Goal: Task Accomplishment & Management: Manage account settings

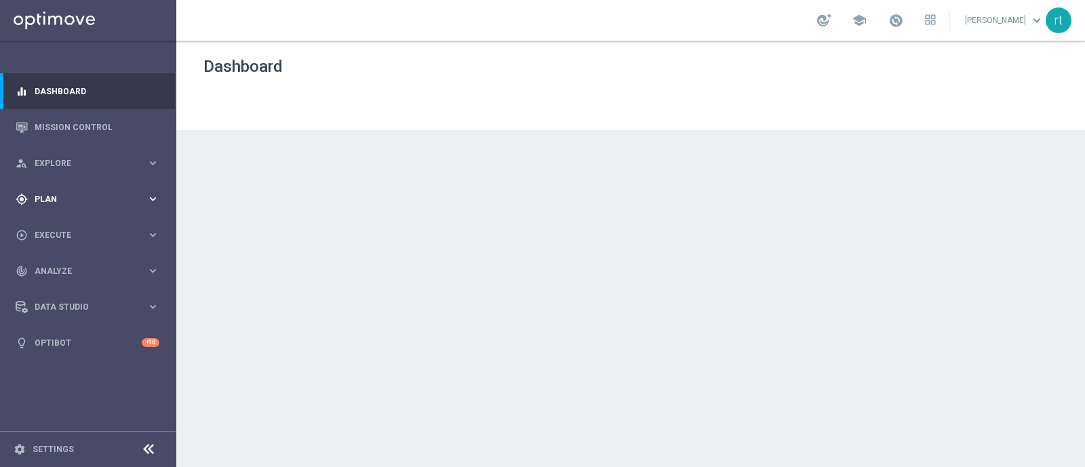
click at [53, 190] on div "gps_fixed Plan keyboard_arrow_right" at bounding box center [87, 199] width 175 height 36
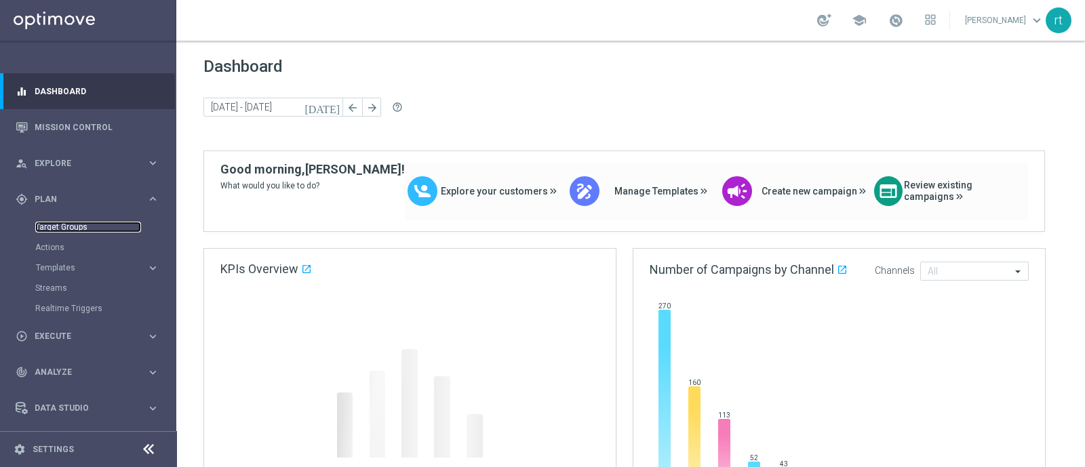
click at [53, 229] on link "Target Groups" at bounding box center [88, 227] width 106 height 11
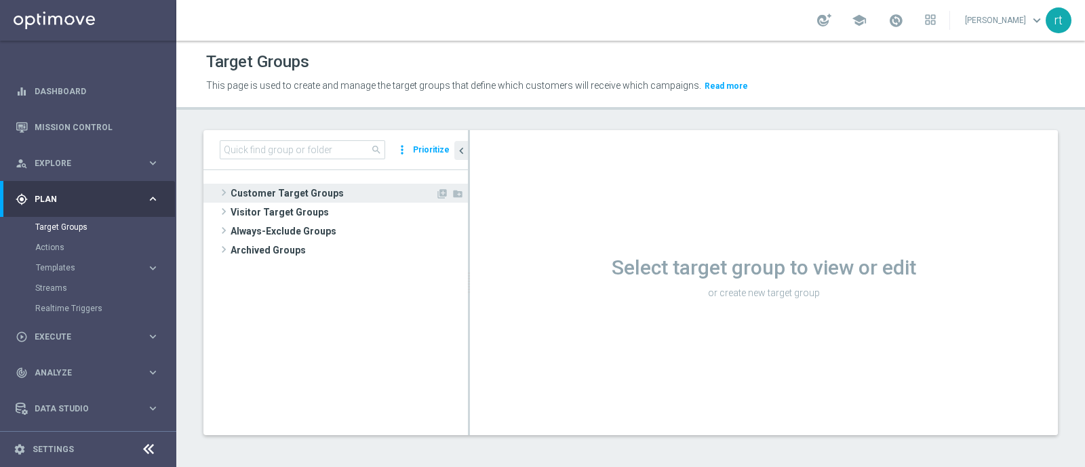
click at [312, 189] on span "Customer Target Groups" at bounding box center [333, 193] width 205 height 19
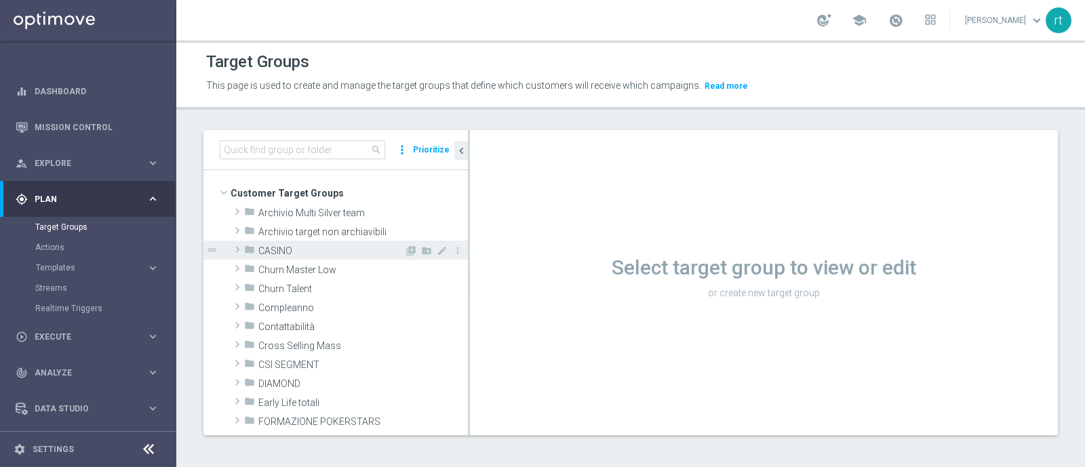
click at [294, 246] on span "CASINO" at bounding box center [331, 252] width 146 height 12
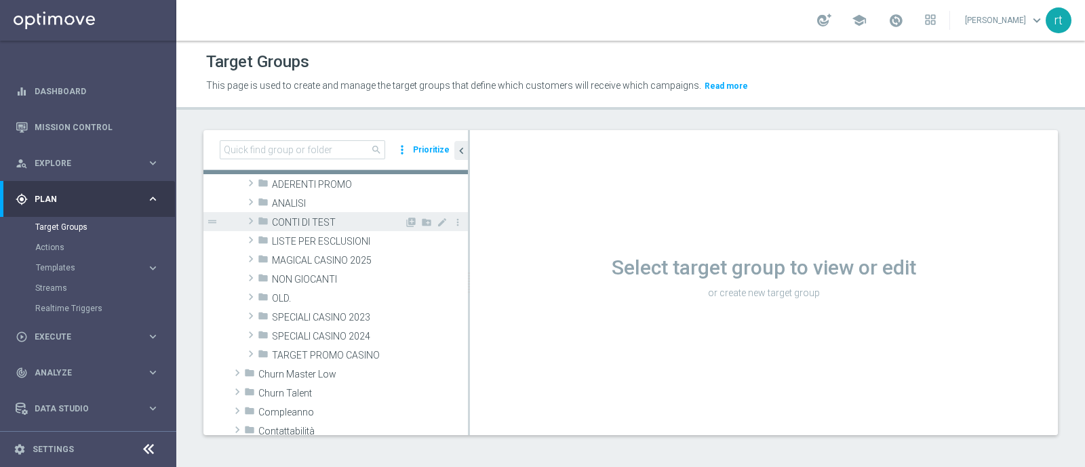
scroll to position [86, 0]
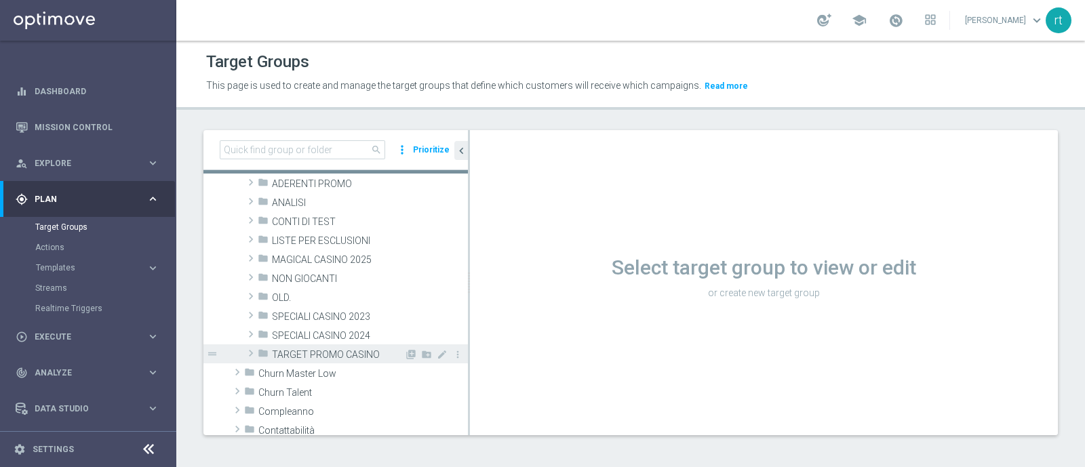
click at [296, 355] on span "TARGET PROMO CASINO" at bounding box center [338, 355] width 132 height 12
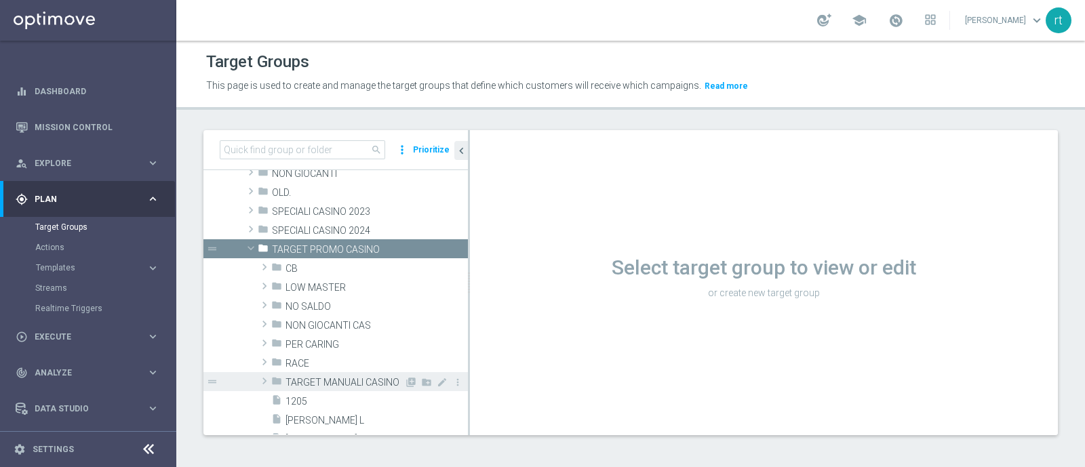
scroll to position [180, 0]
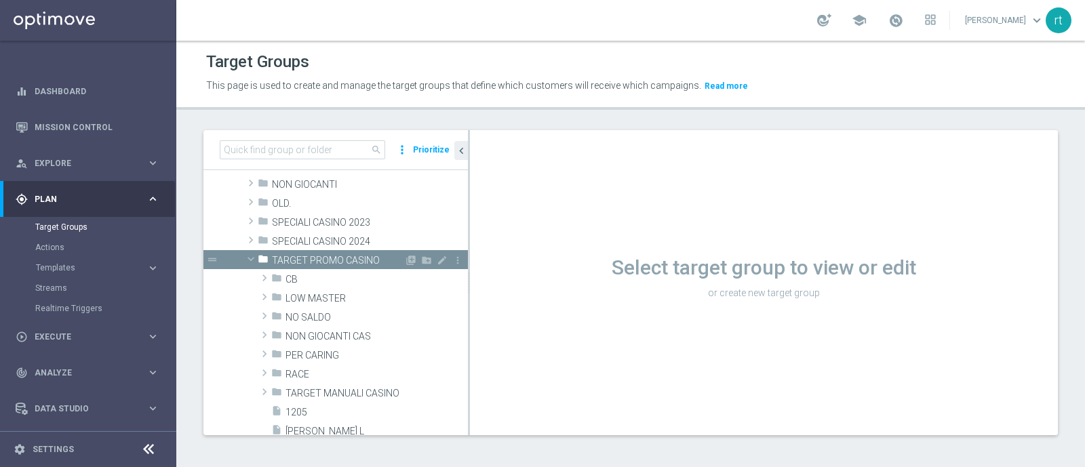
click at [322, 262] on span "TARGET PROMO CASINO" at bounding box center [338, 261] width 132 height 12
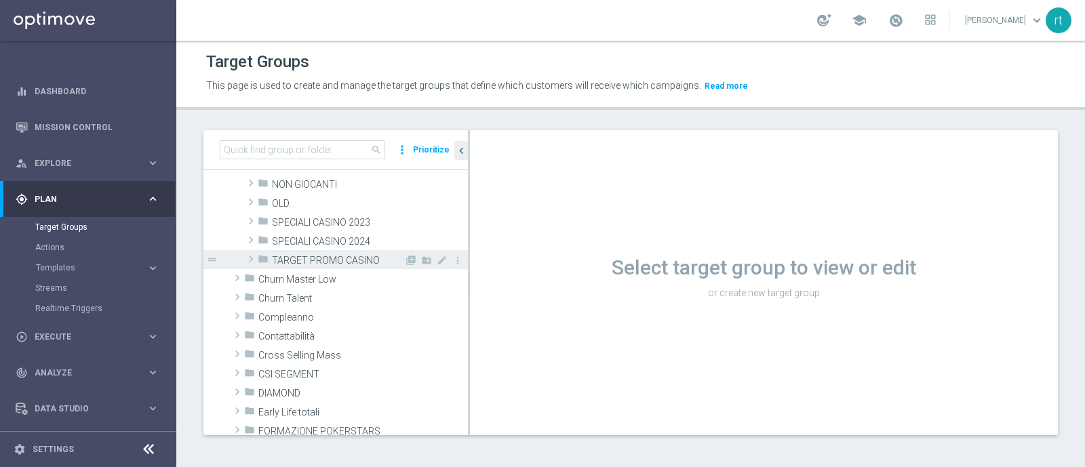
click at [319, 256] on span "TARGET PROMO CASINO" at bounding box center [338, 261] width 132 height 12
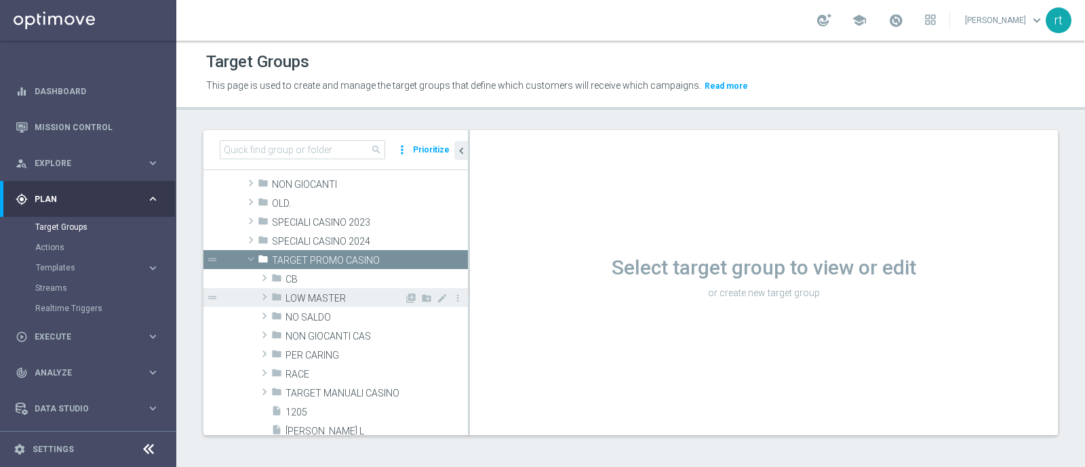
click at [316, 293] on span "LOW MASTER" at bounding box center [345, 299] width 119 height 12
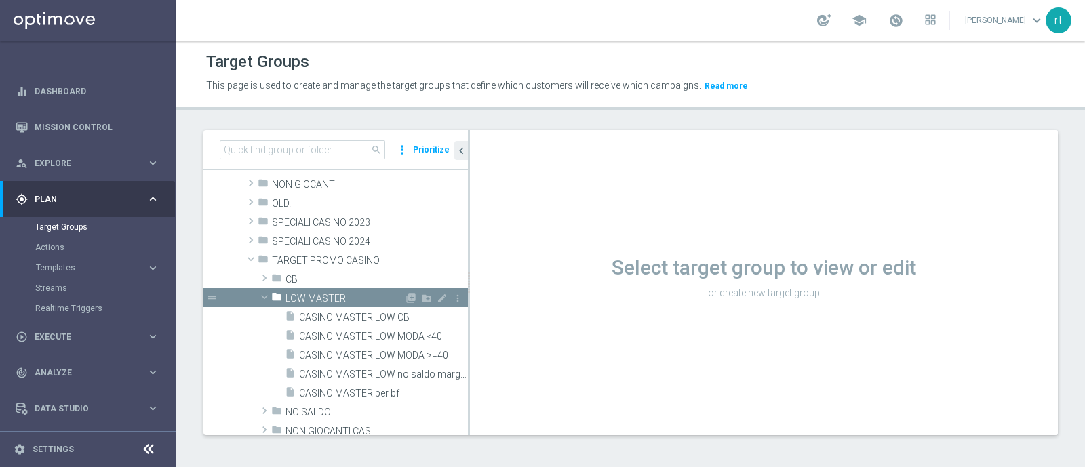
scroll to position [244, 0]
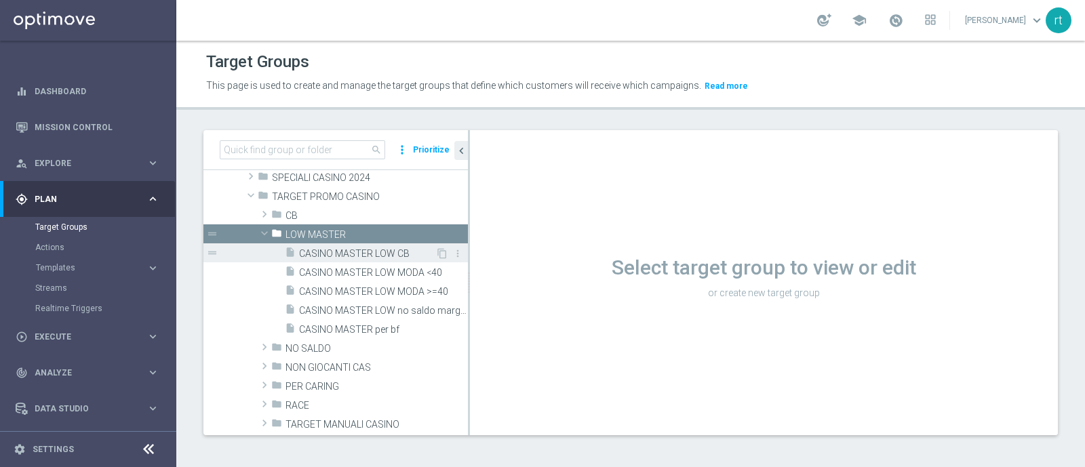
click at [341, 256] on span "CASINO MASTER LOW CB" at bounding box center [367, 254] width 136 height 12
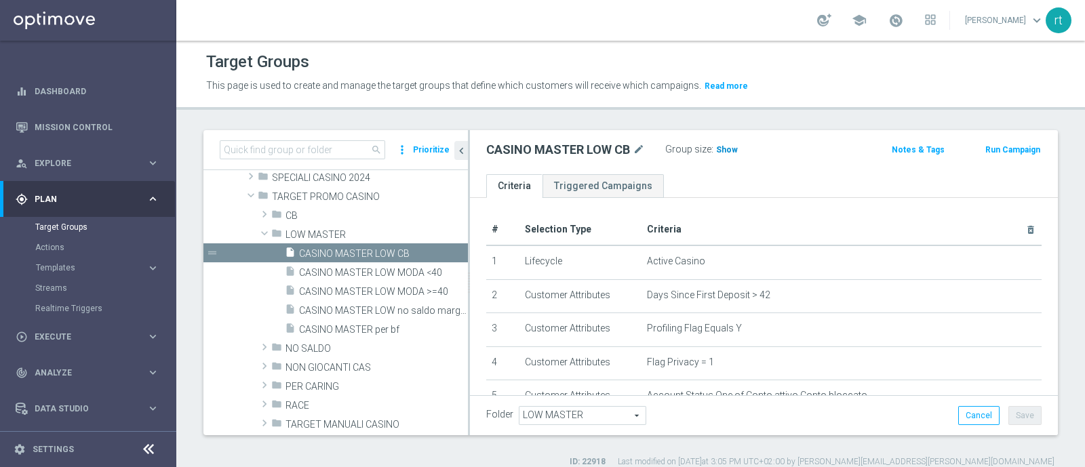
click at [724, 153] on span "Show" at bounding box center [727, 149] width 22 height 9
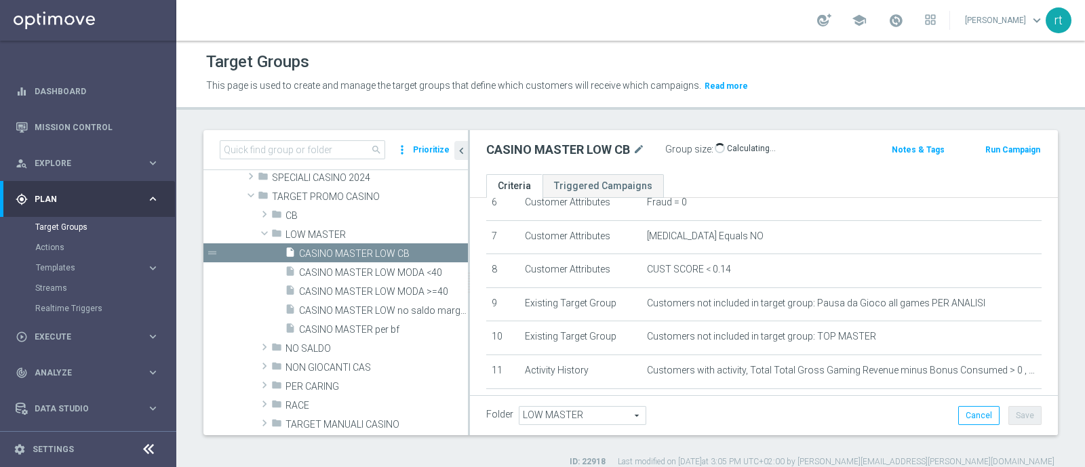
scroll to position [228, 0]
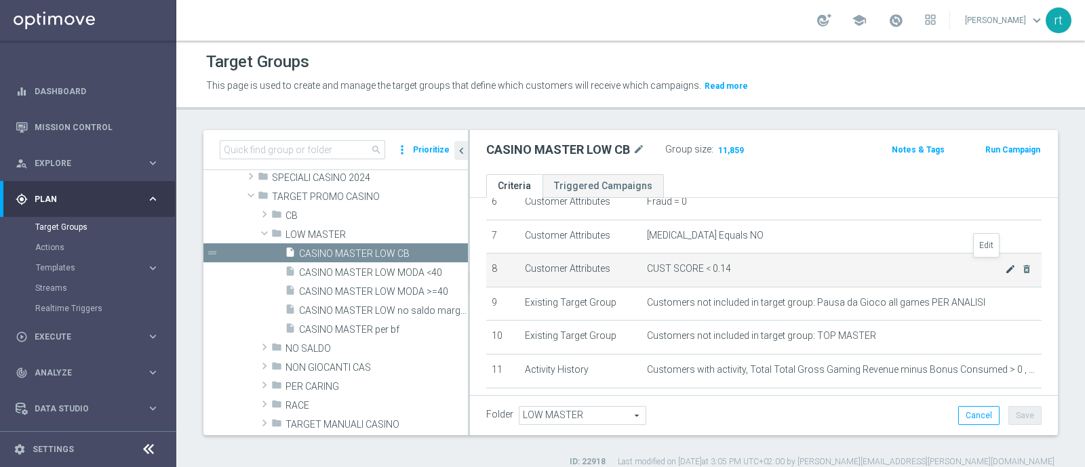
click at [1005, 264] on icon "mode_edit" at bounding box center [1010, 269] width 11 height 11
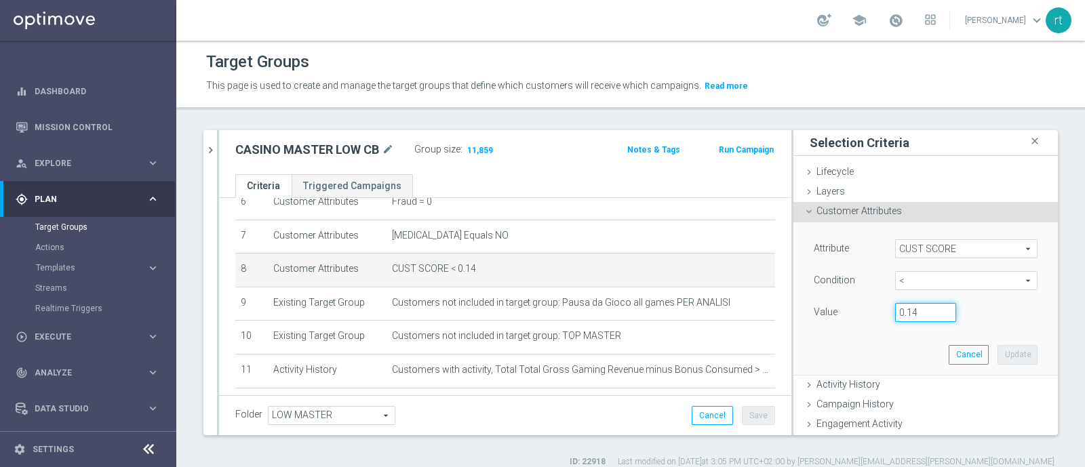
click at [902, 311] on input "0.14" at bounding box center [925, 312] width 61 height 19
type input "0.15"
click at [998, 349] on button "Update" at bounding box center [1018, 354] width 40 height 19
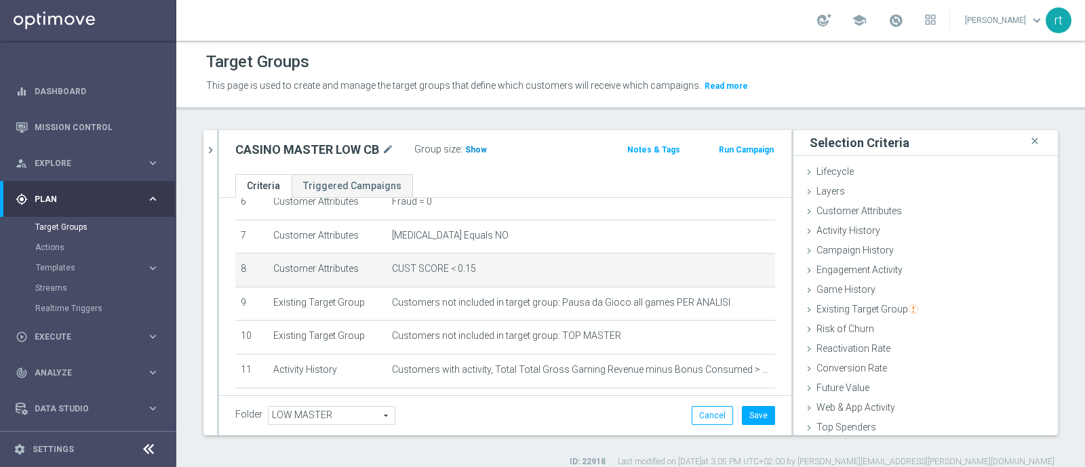
click at [470, 151] on span "Show" at bounding box center [476, 149] width 22 height 9
